Goal: Information Seeking & Learning: Learn about a topic

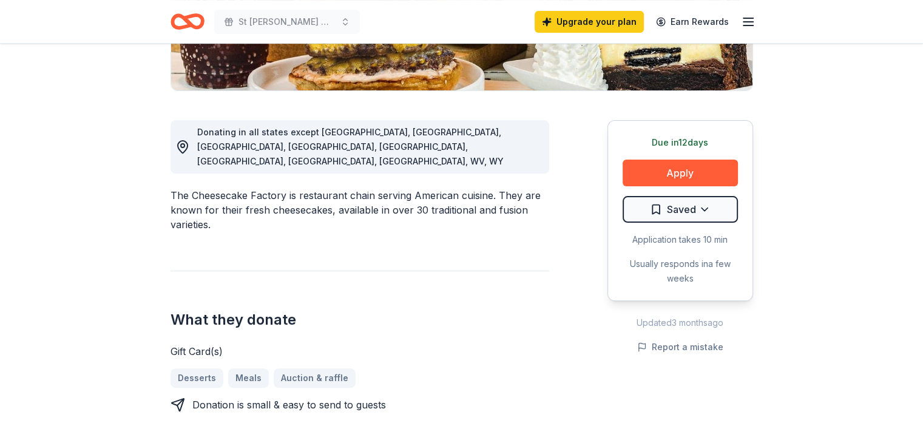
scroll to position [303, 0]
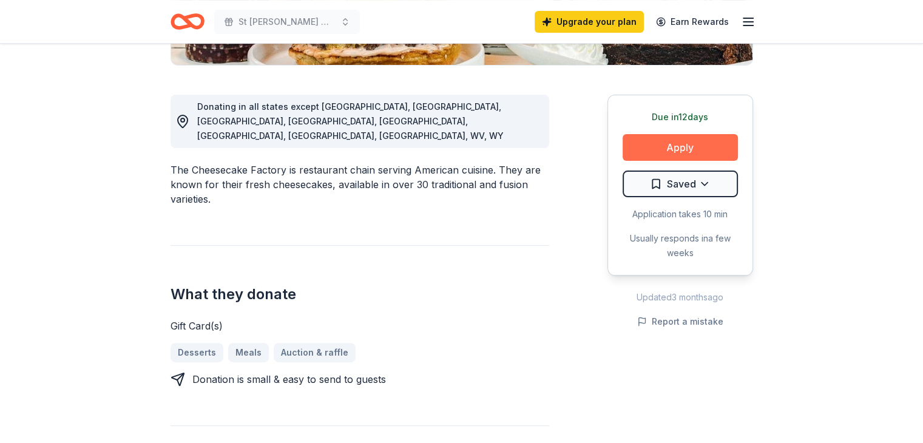
click at [670, 150] on button "Apply" at bounding box center [679, 147] width 115 height 27
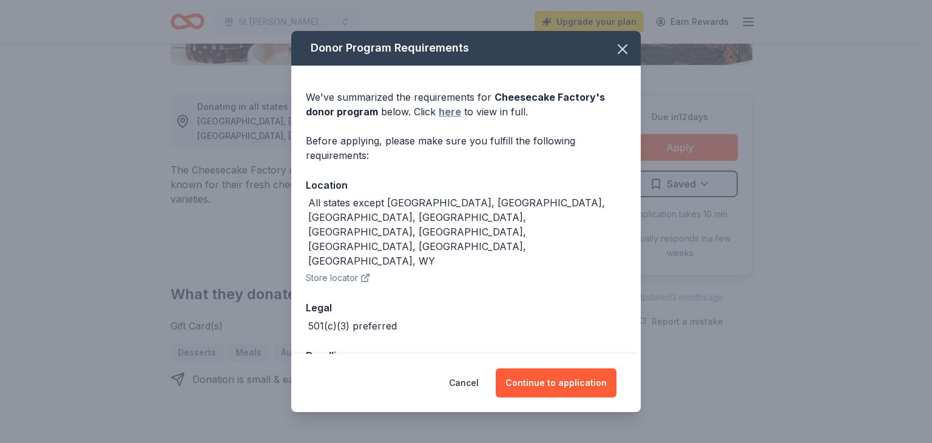
click at [439, 118] on link "here" at bounding box center [450, 111] width 22 height 15
click at [624, 54] on icon "button" at bounding box center [622, 49] width 17 height 17
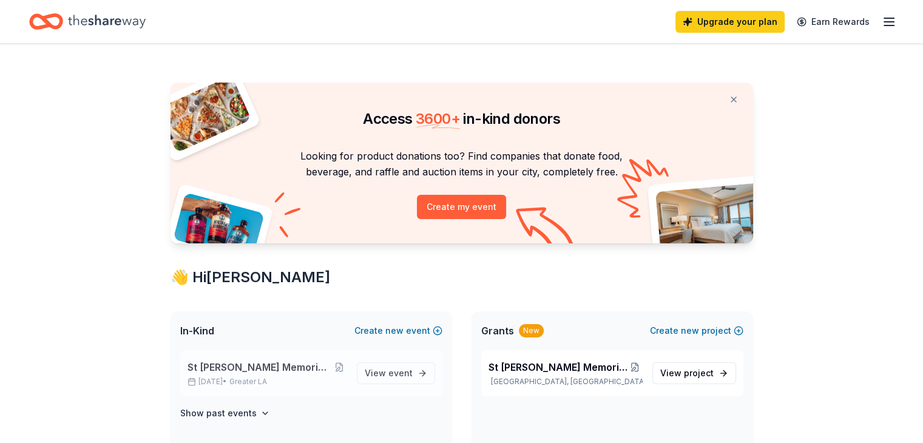
click at [204, 369] on span "St [PERSON_NAME] Memorial Golf Tournament" at bounding box center [259, 367] width 144 height 15
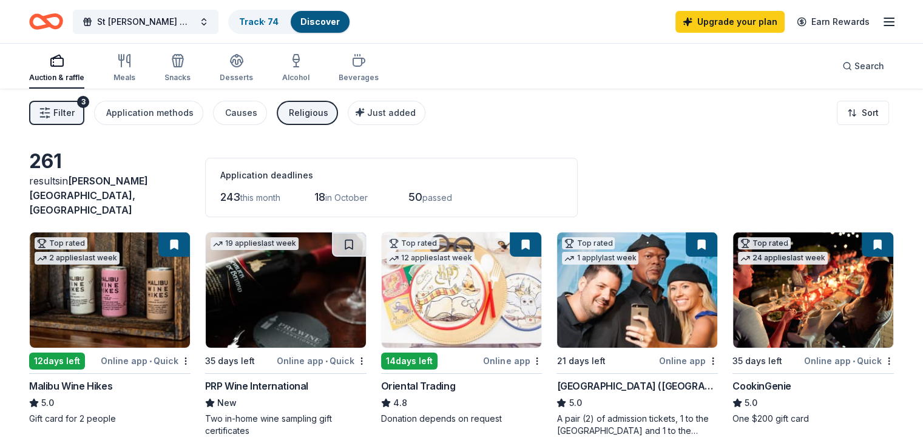
drag, startPoint x: 46, startPoint y: 190, endPoint x: 76, endPoint y: 180, distance: 31.8
click at [127, 200] on span "Porter Ranch, CA" at bounding box center [88, 195] width 119 height 41
click at [75, 108] on span "Filter" at bounding box center [63, 113] width 21 height 15
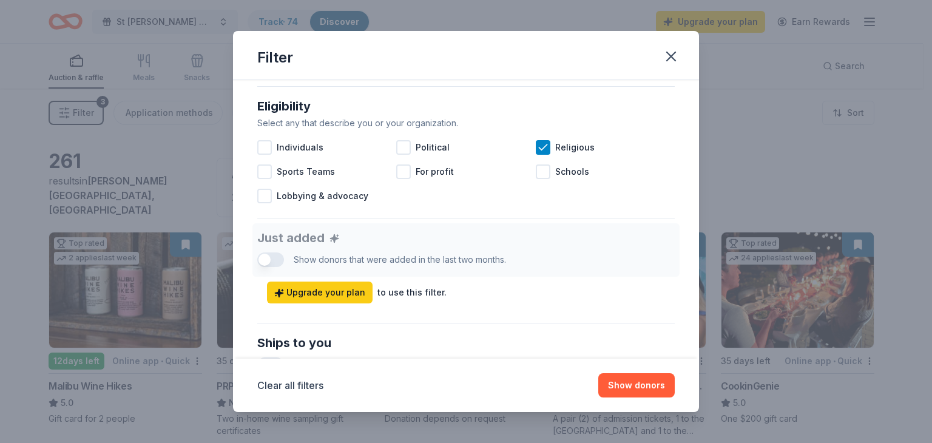
scroll to position [343, 0]
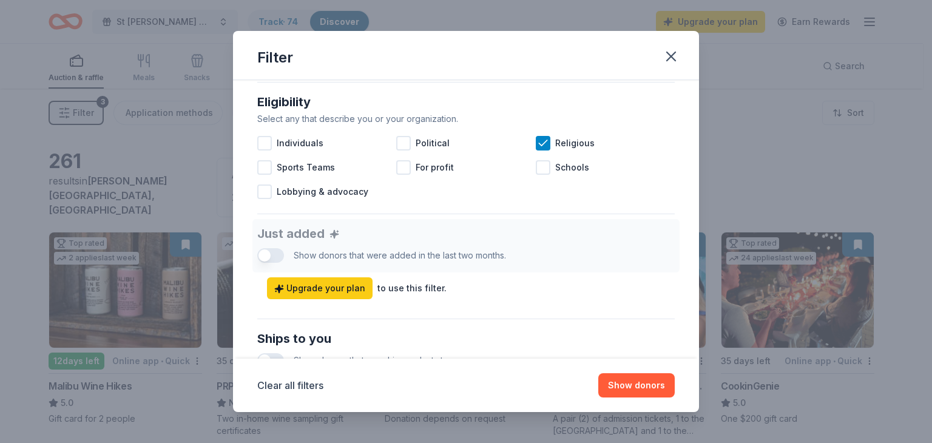
click at [269, 254] on div "Just added Show donors that were added in the last two months. Upgrade your pla…" at bounding box center [465, 259] width 417 height 80
drag, startPoint x: 262, startPoint y: 253, endPoint x: 285, endPoint y: 251, distance: 23.1
click at [281, 252] on div "Just added Show donors that were added in the last two months. Upgrade your pla…" at bounding box center [465, 259] width 417 height 80
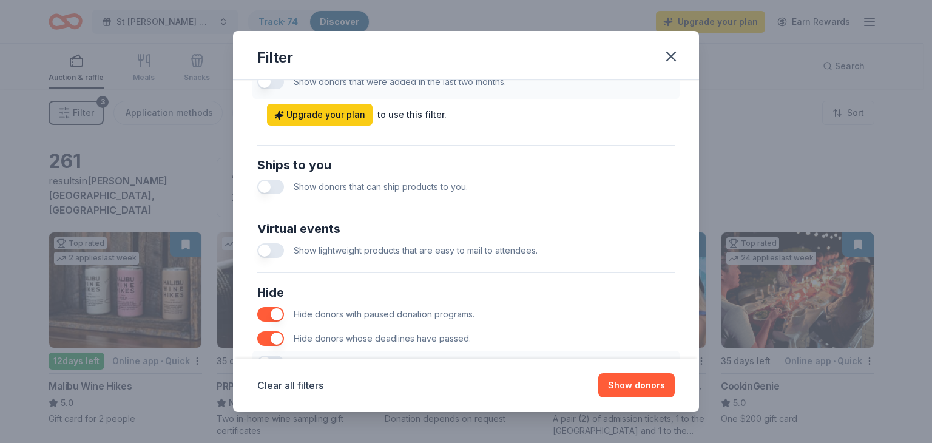
scroll to position [525, 0]
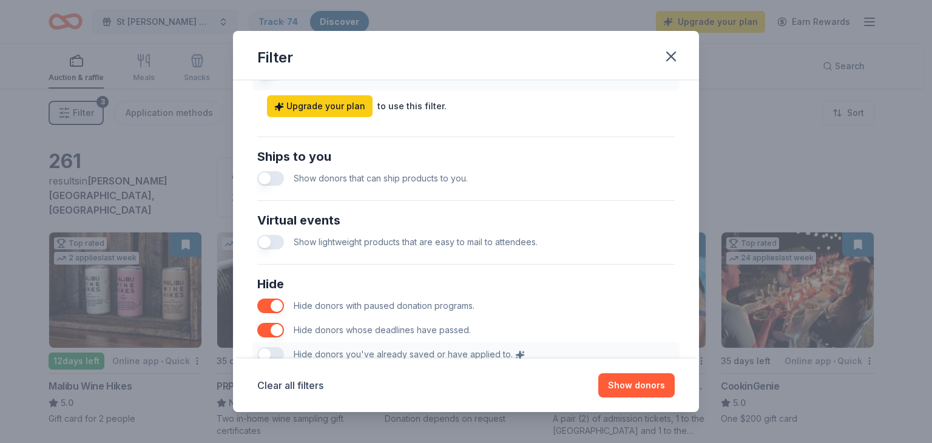
drag, startPoint x: 271, startPoint y: 177, endPoint x: 277, endPoint y: 180, distance: 7.1
click at [272, 178] on button "button" at bounding box center [270, 178] width 27 height 15
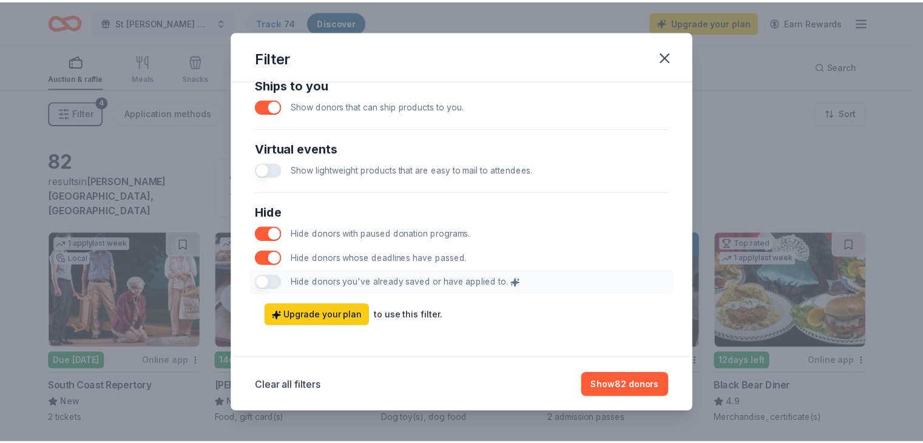
scroll to position [602, 0]
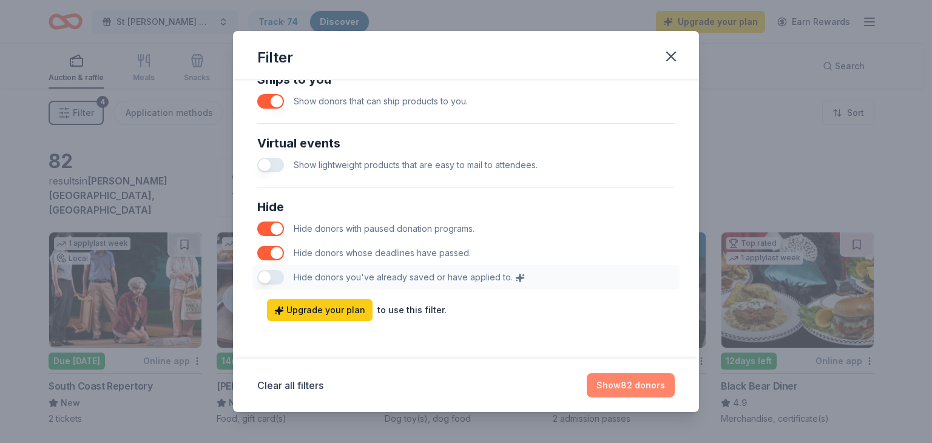
click at [627, 385] on button "Show 82 donors" at bounding box center [631, 385] width 88 height 24
